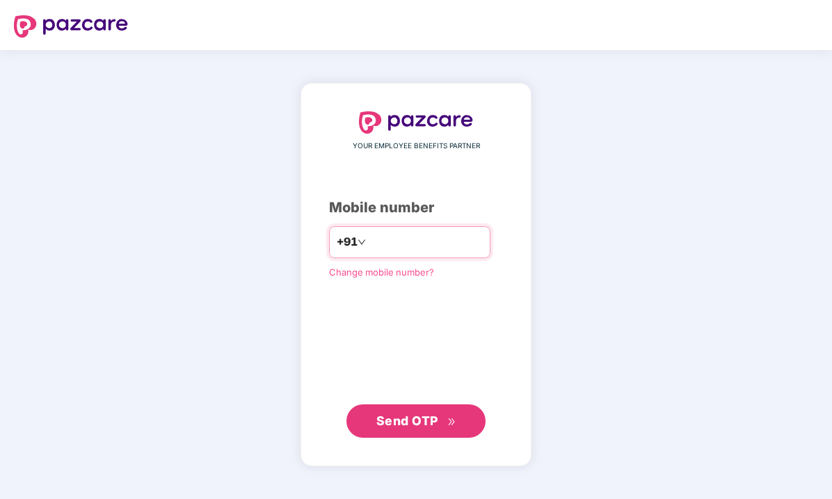
click at [369, 231] on input "number" at bounding box center [426, 242] width 114 height 22
type input "**********"
click at [421, 404] on button "Send OTP" at bounding box center [415, 420] width 139 height 33
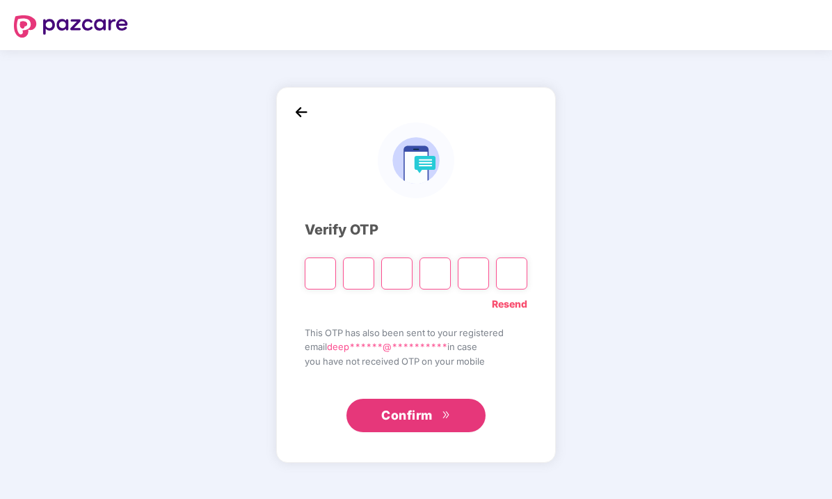
click at [326, 272] on input "Please enter verification code. Digit 1" at bounding box center [320, 273] width 31 height 32
type input "*"
click at [364, 276] on input "Digit 2" at bounding box center [358, 273] width 31 height 32
type input "*"
click at [402, 274] on input "Digit 3" at bounding box center [396, 273] width 31 height 32
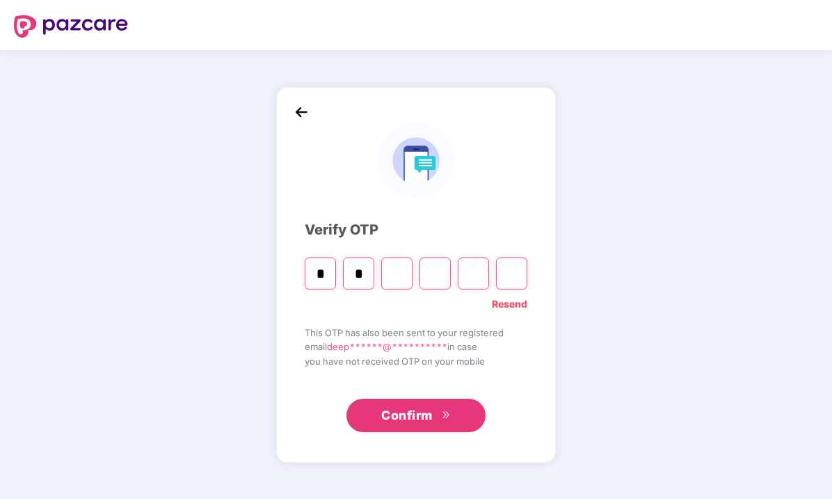
type input "*"
click at [438, 272] on input "Digit 4" at bounding box center [434, 273] width 31 height 32
type input "*"
click at [479, 275] on input "Digit 5" at bounding box center [473, 273] width 31 height 32
type input "*"
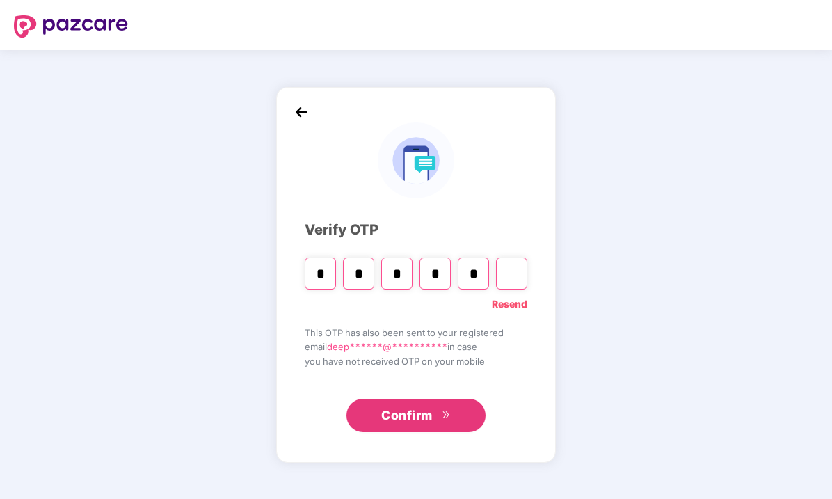
click at [513, 267] on input "Digit 6" at bounding box center [511, 273] width 31 height 32
type input "*"
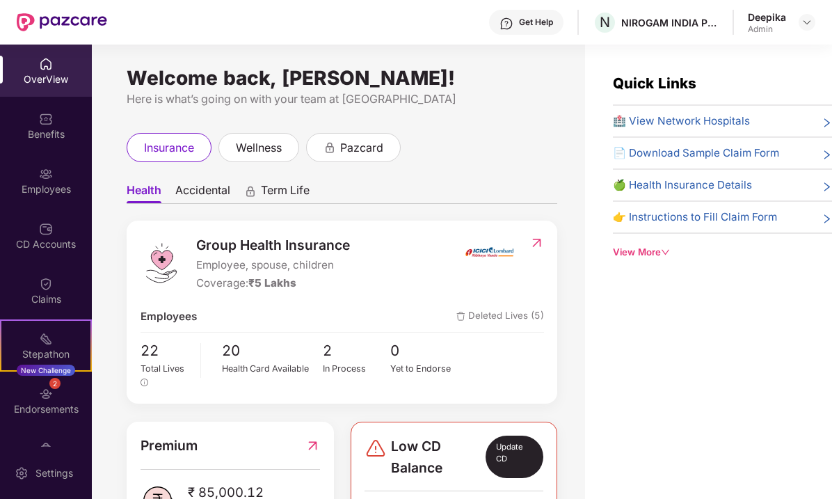
scroll to position [83, 0]
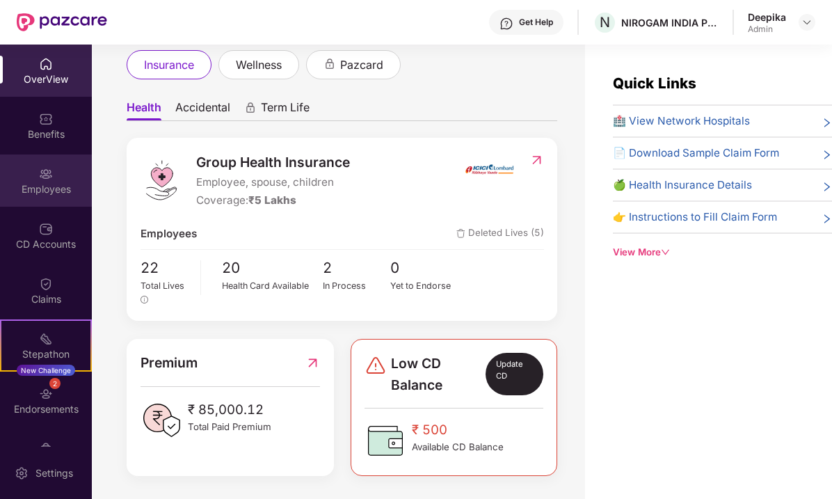
click at [50, 175] on img at bounding box center [46, 174] width 14 height 14
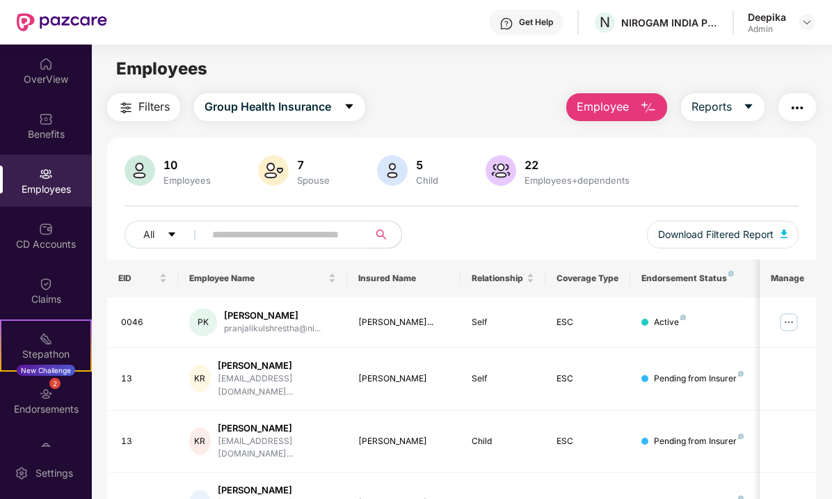
click at [597, 102] on span "Employee" at bounding box center [603, 106] width 52 height 17
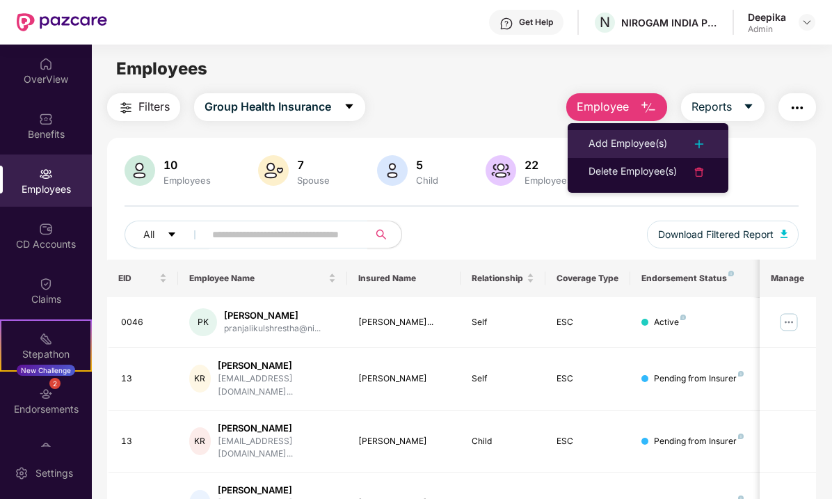
click at [631, 136] on div "Add Employee(s)" at bounding box center [627, 144] width 79 height 17
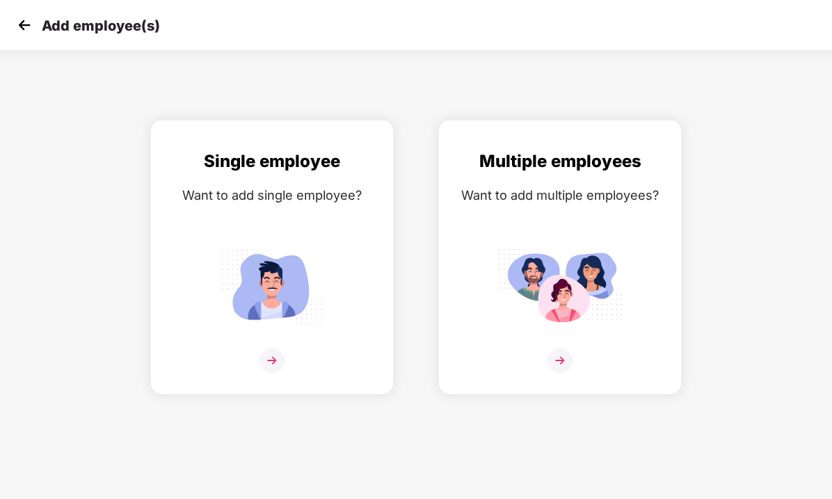
click at [15, 21] on img at bounding box center [24, 25] width 21 height 21
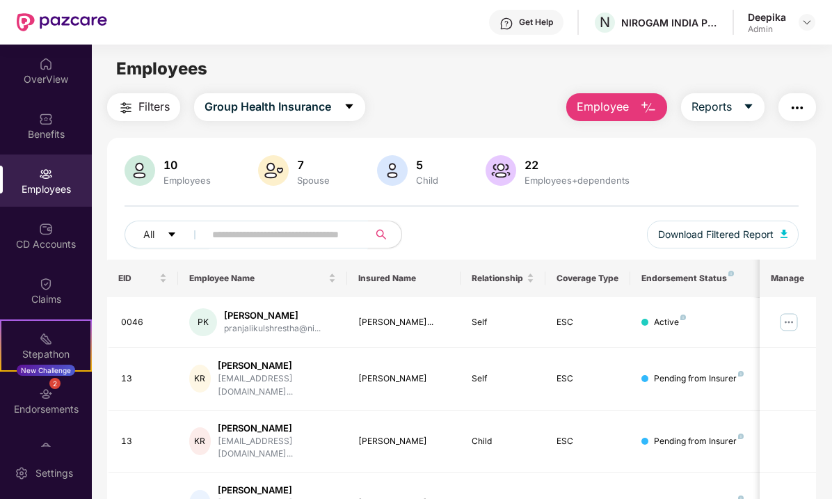
click at [254, 234] on input "text" at bounding box center [280, 234] width 137 height 21
click at [255, 230] on input "text" at bounding box center [280, 234] width 137 height 21
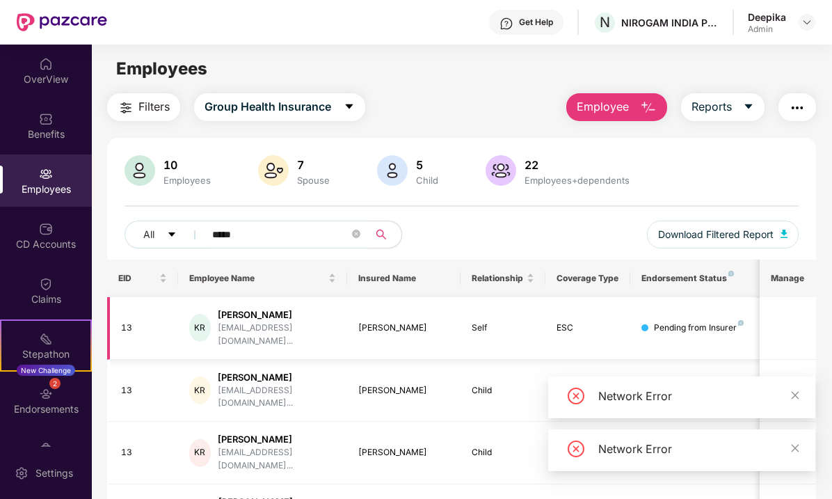
scroll to position [22, 0]
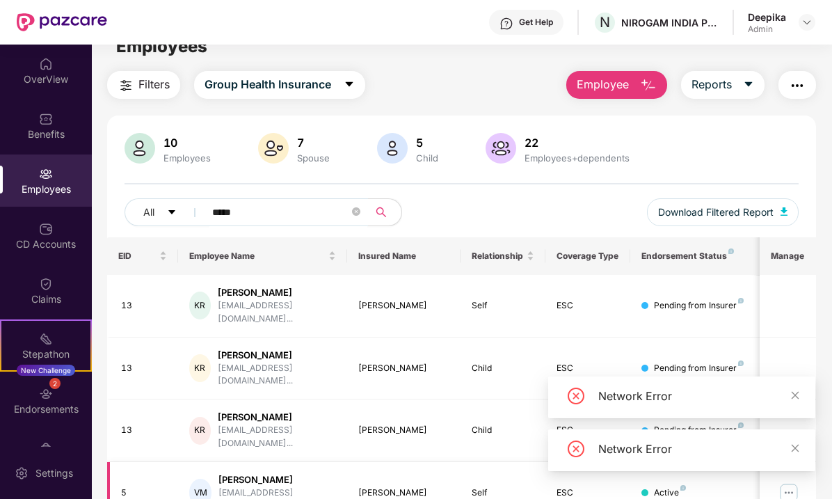
type input "*****"
click at [209, 478] on div "VM" at bounding box center [200, 492] width 23 height 28
click at [797, 392] on icon "close" at bounding box center [795, 395] width 10 height 10
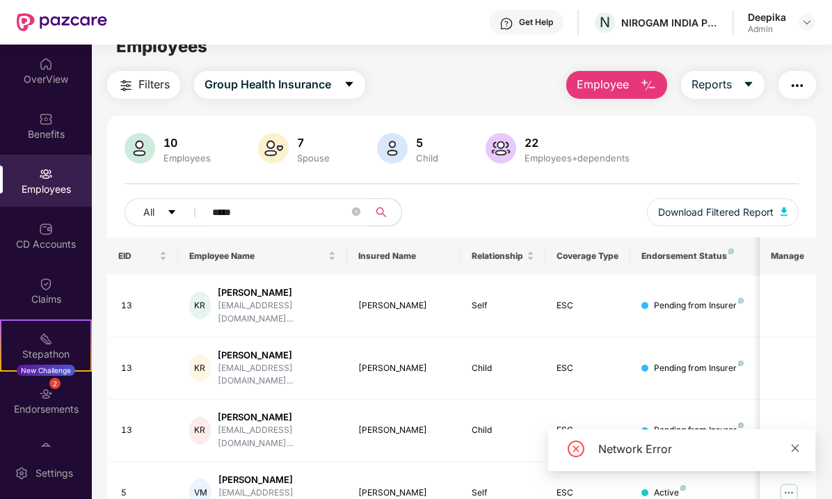
click at [795, 444] on icon "close" at bounding box center [795, 448] width 10 height 10
click at [670, 486] on div "Active" at bounding box center [670, 492] width 32 height 13
click at [793, 481] on img at bounding box center [789, 492] width 22 height 22
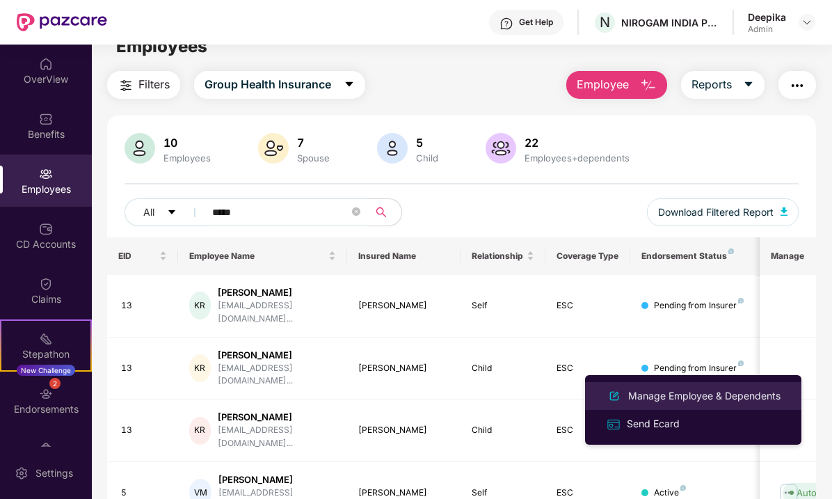
click at [698, 400] on div "Manage Employee & Dependents" at bounding box center [704, 395] width 158 height 15
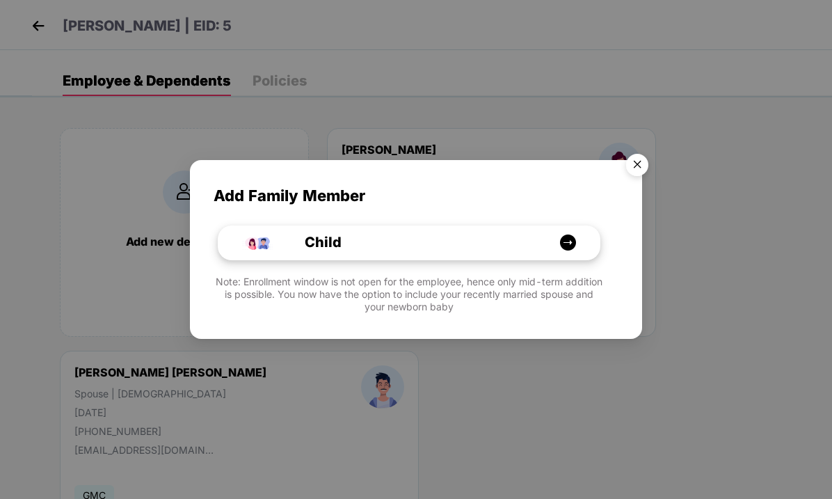
click at [572, 241] on img at bounding box center [567, 242] width 17 height 17
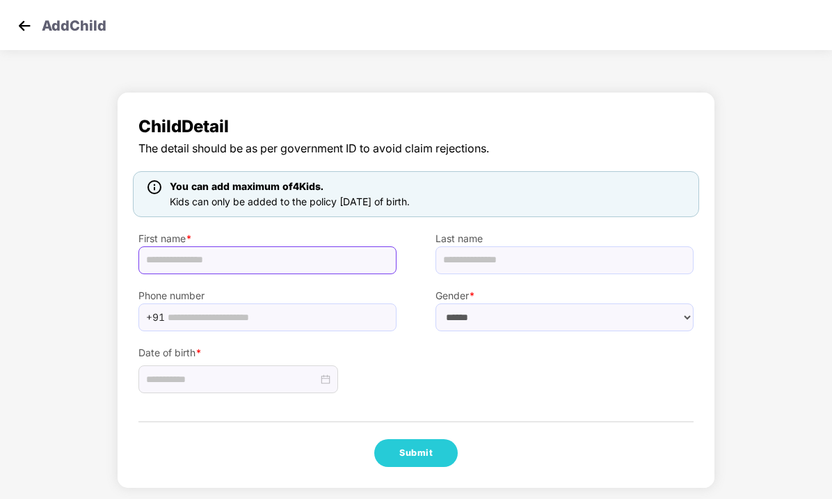
click at [186, 262] on input "text" at bounding box center [267, 260] width 258 height 28
type input "*****"
click at [485, 270] on input "text" at bounding box center [564, 260] width 258 height 28
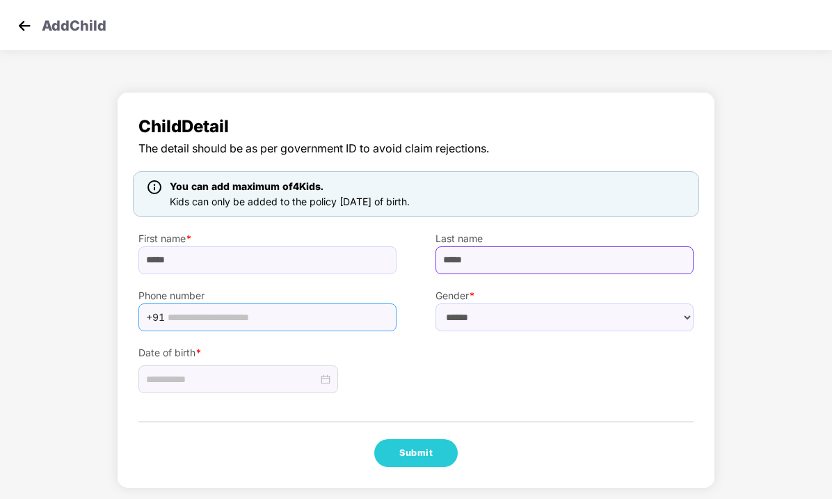
type input "*****"
click at [215, 316] on input "text" at bounding box center [278, 317] width 220 height 21
type input "**********"
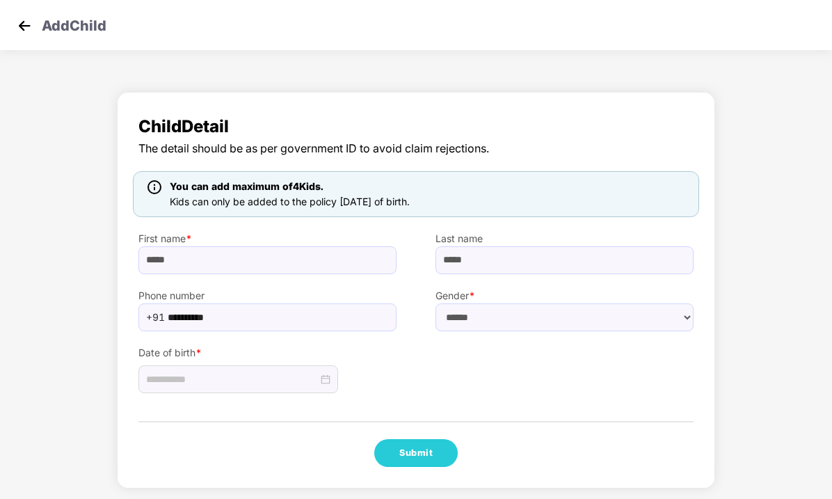
select select "****"
click at [218, 367] on div at bounding box center [238, 379] width 200 height 28
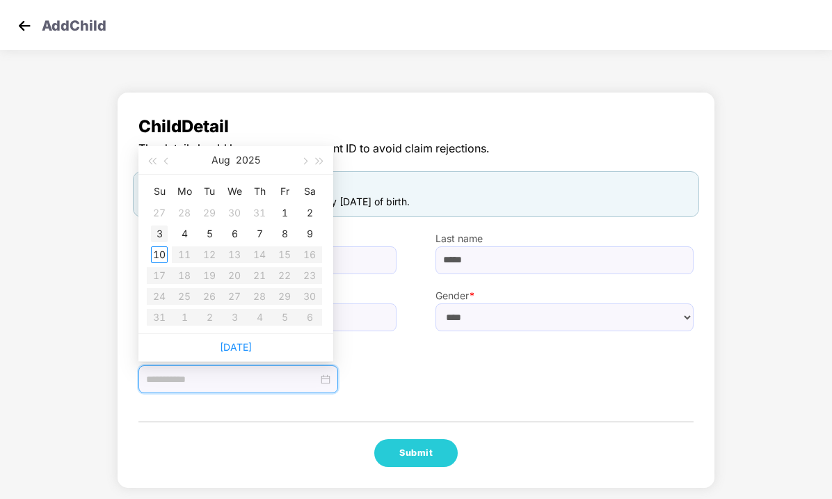
type input "**********"
click at [188, 233] on div "4" at bounding box center [184, 233] width 17 height 17
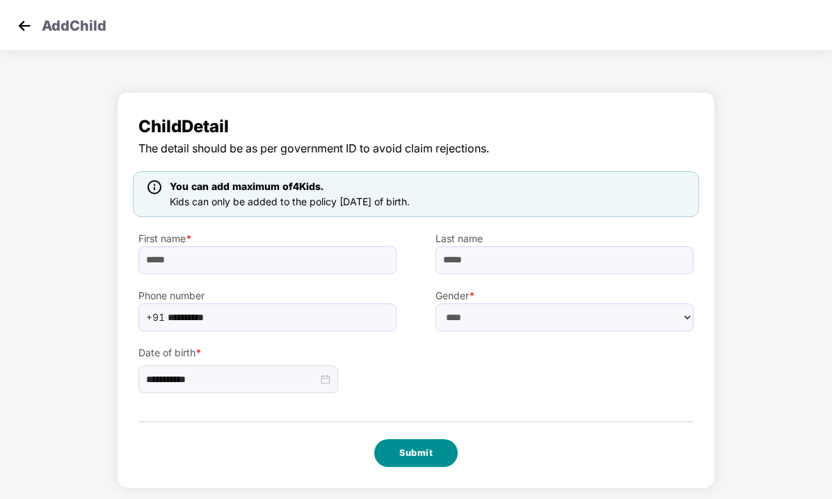
click at [423, 458] on button "Submit" at bounding box center [415, 453] width 83 height 28
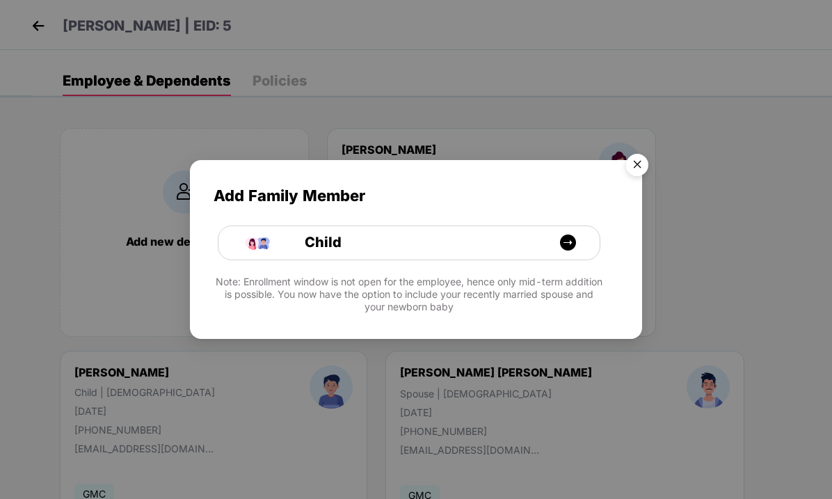
click at [636, 165] on img "Close" at bounding box center [637, 166] width 39 height 39
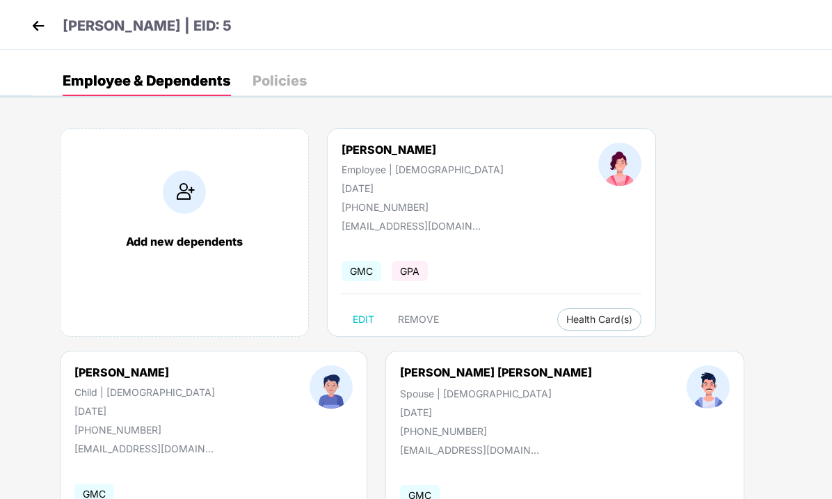
scroll to position [95, 0]
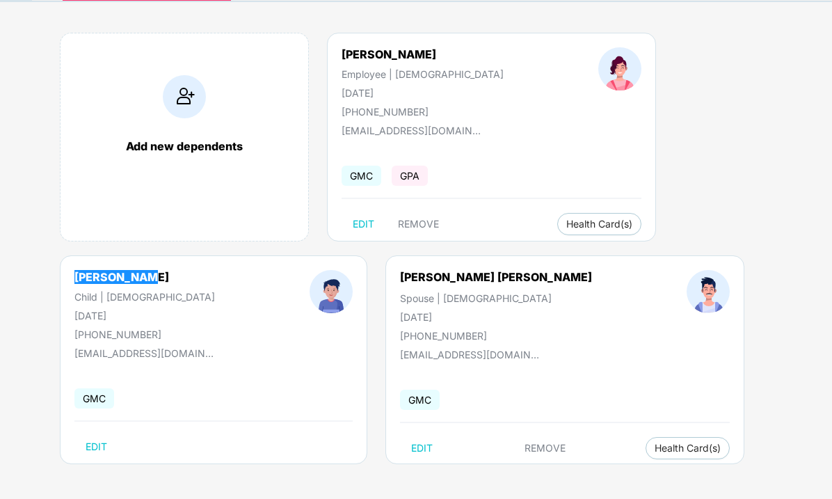
drag, startPoint x: 75, startPoint y: 273, endPoint x: 147, endPoint y: 278, distance: 71.8
click at [147, 278] on div "Yuvan Singh" at bounding box center [144, 277] width 140 height 14
click at [699, 163] on div "Add new dependents Vidhi Madnawat Employee | Female 12 Mar 1994 +919711270985 v…" at bounding box center [432, 255] width 800 height 487
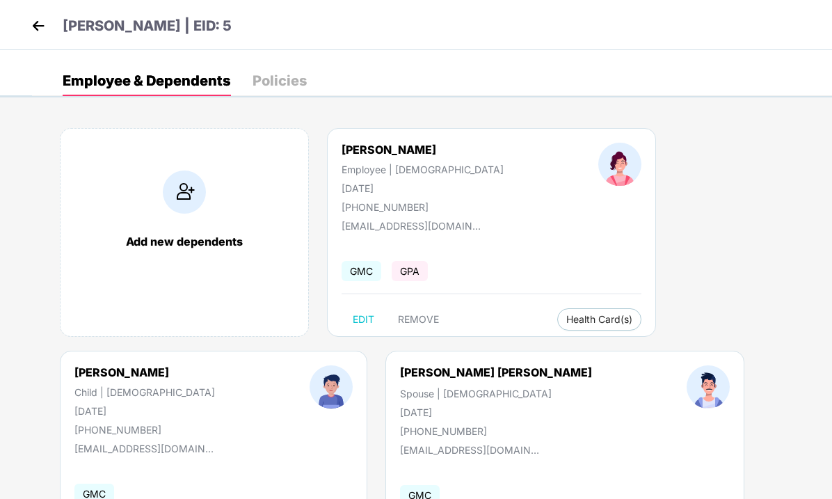
click at [38, 26] on img at bounding box center [38, 25] width 21 height 21
